Goal: Transaction & Acquisition: Download file/media

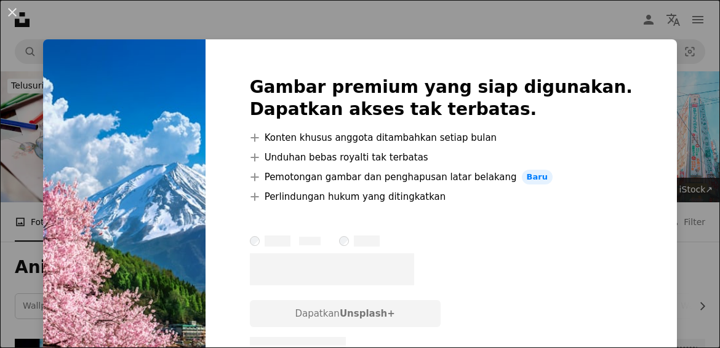
scroll to position [1302, 0]
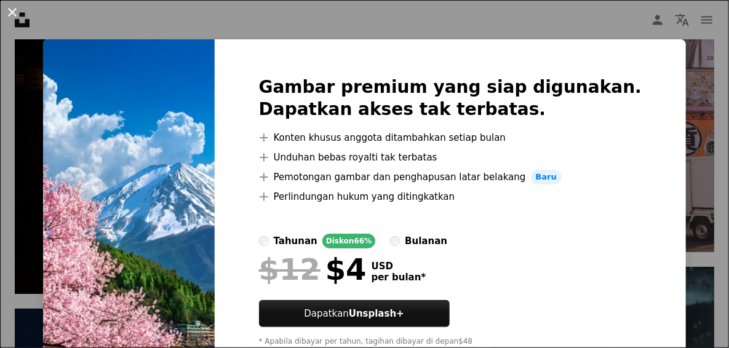
click at [15, 17] on button "An X shape" at bounding box center [12, 12] width 15 height 15
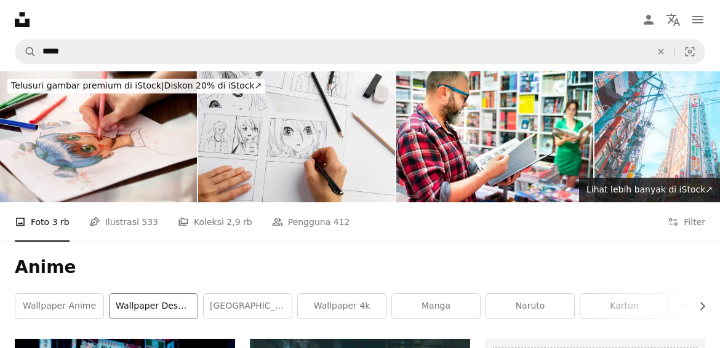
click at [116, 294] on link "wallpaper desktop" at bounding box center [154, 306] width 88 height 25
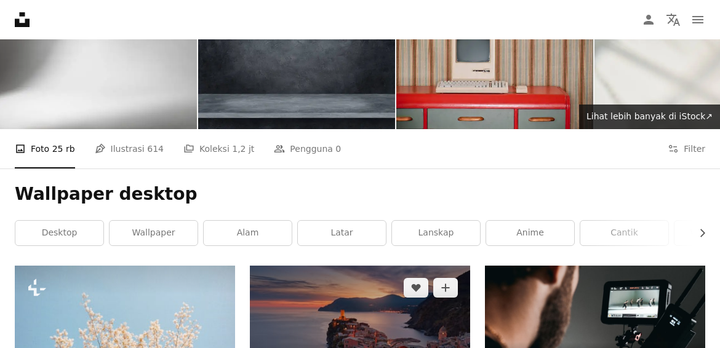
scroll to position [123, 0]
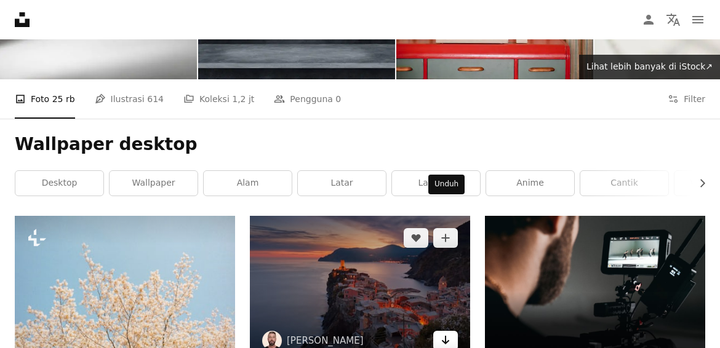
click at [448, 333] on icon "Arrow pointing down" at bounding box center [446, 340] width 10 height 15
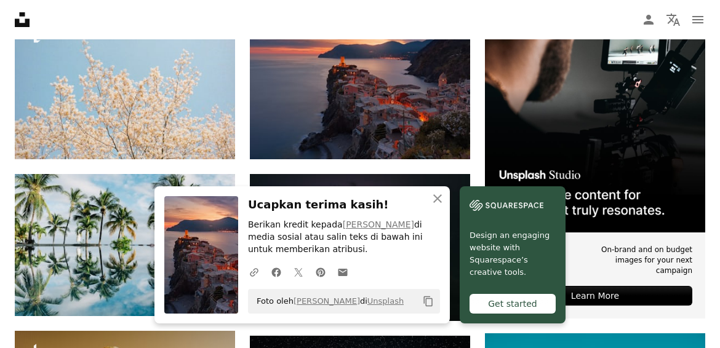
scroll to position [369, 0]
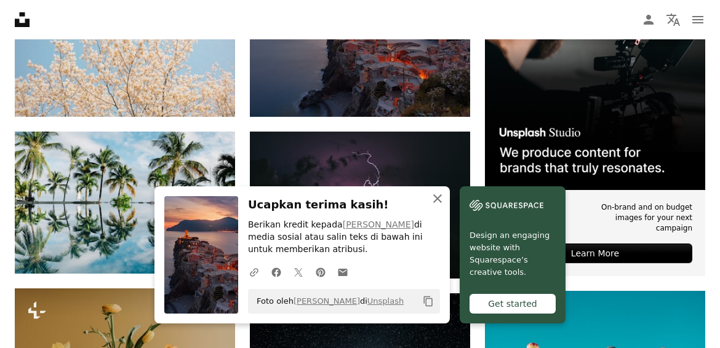
click at [445, 203] on icon "An X shape" at bounding box center [437, 198] width 15 height 15
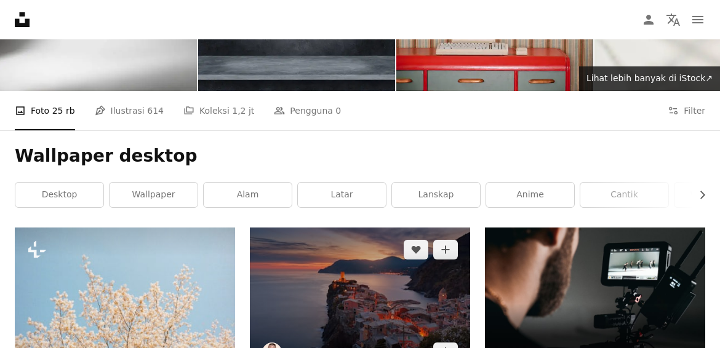
scroll to position [0, 0]
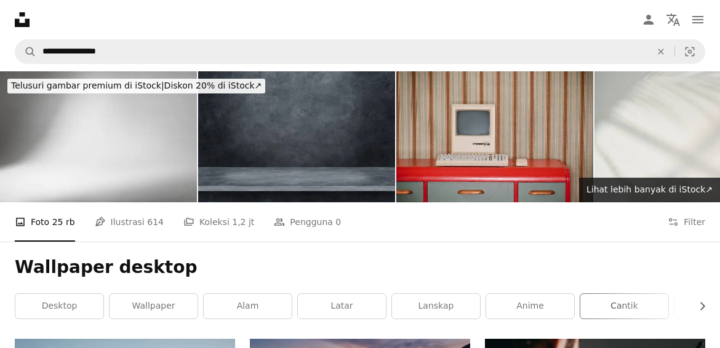
click at [609, 294] on link "Cantik" at bounding box center [625, 306] width 88 height 25
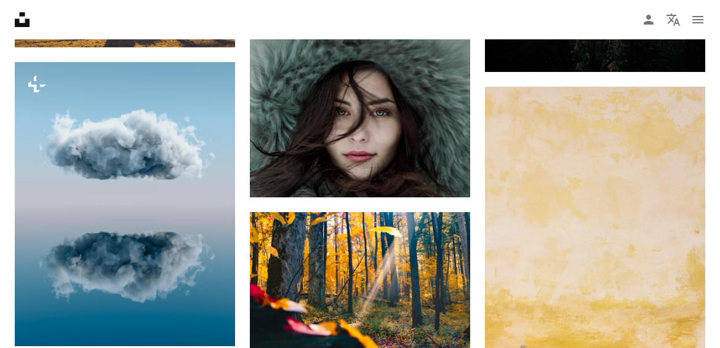
scroll to position [1601, 0]
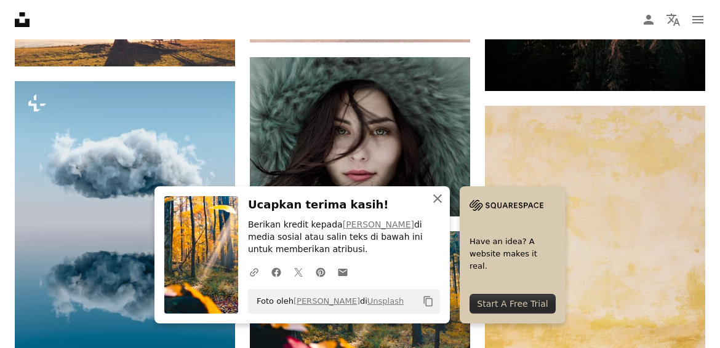
click at [445, 198] on icon "An X shape" at bounding box center [437, 198] width 15 height 15
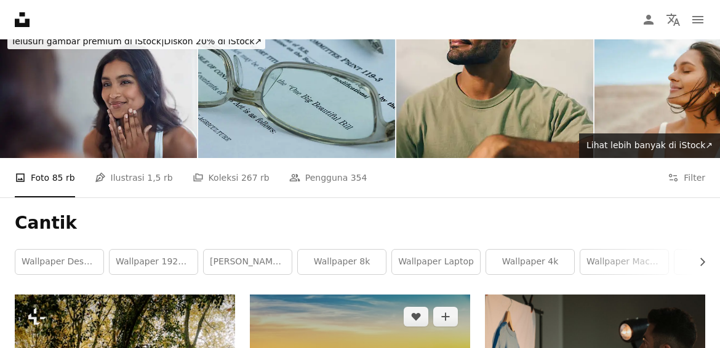
scroll to position [0, 0]
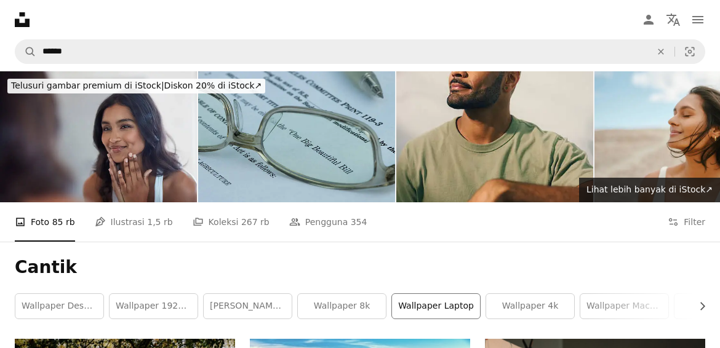
click at [462, 294] on link "wallpaper laptop" at bounding box center [436, 306] width 88 height 25
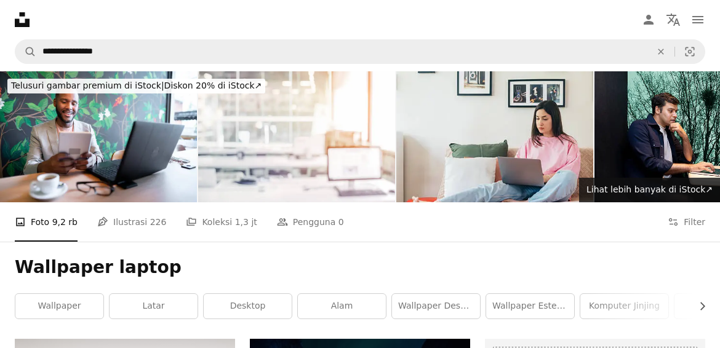
scroll to position [123, 0]
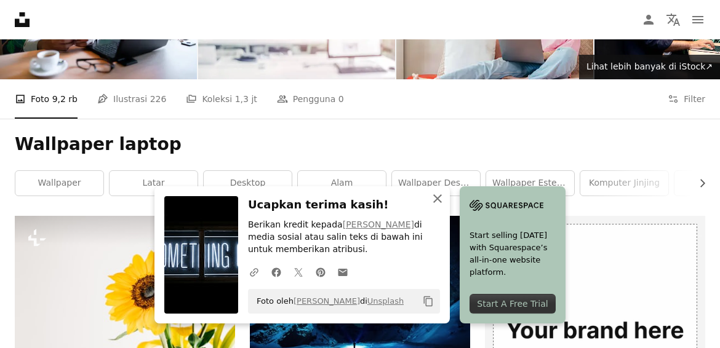
click at [445, 194] on icon "An X shape" at bounding box center [437, 198] width 15 height 15
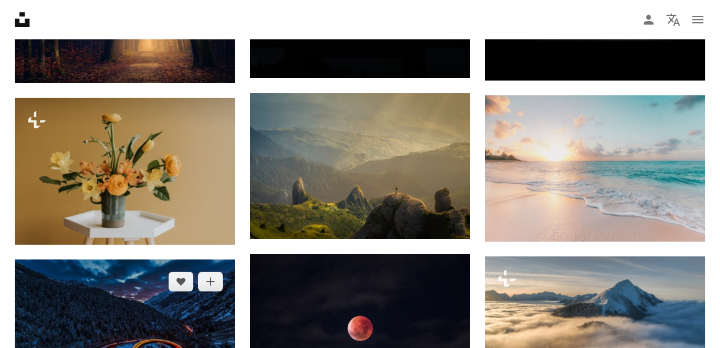
scroll to position [739, 0]
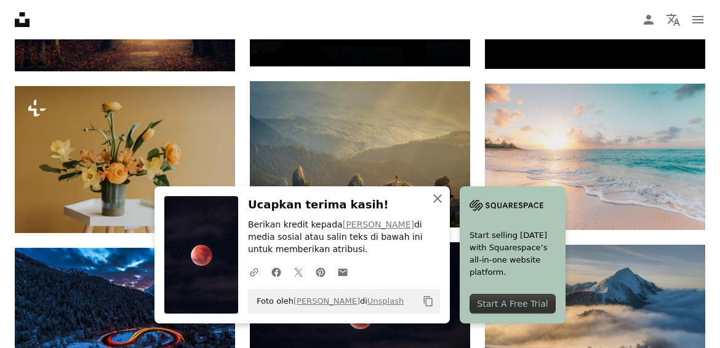
click at [445, 199] on icon "An X shape" at bounding box center [437, 198] width 15 height 15
